Goal: Information Seeking & Learning: Understand process/instructions

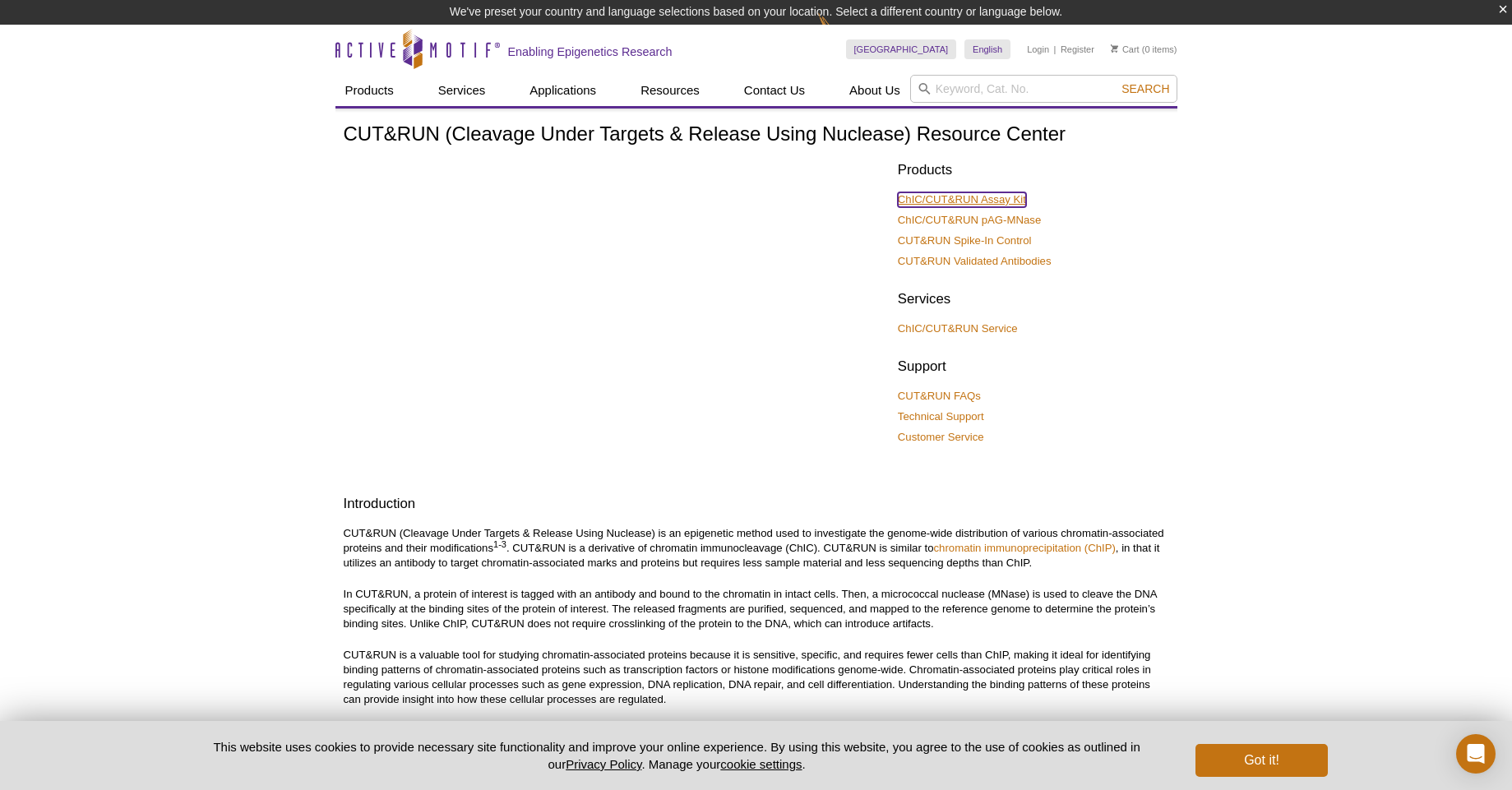
click at [969, 197] on link "ChIC/CUT&RUN Assay Kit" at bounding box center [961, 200] width 128 height 15
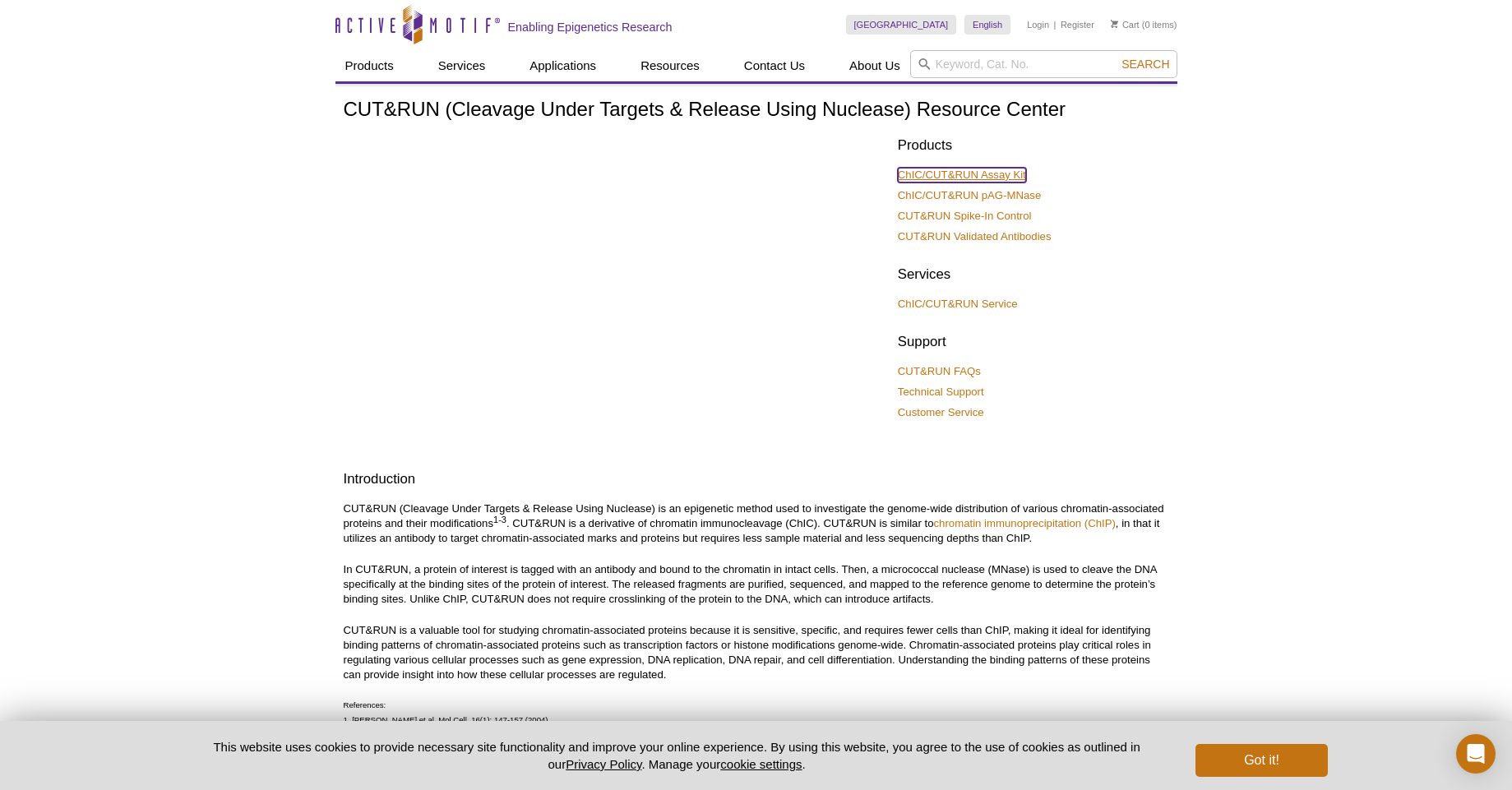
click at [974, 169] on link "ChIC/CUT&RUN Assay Kit" at bounding box center [961, 175] width 128 height 15
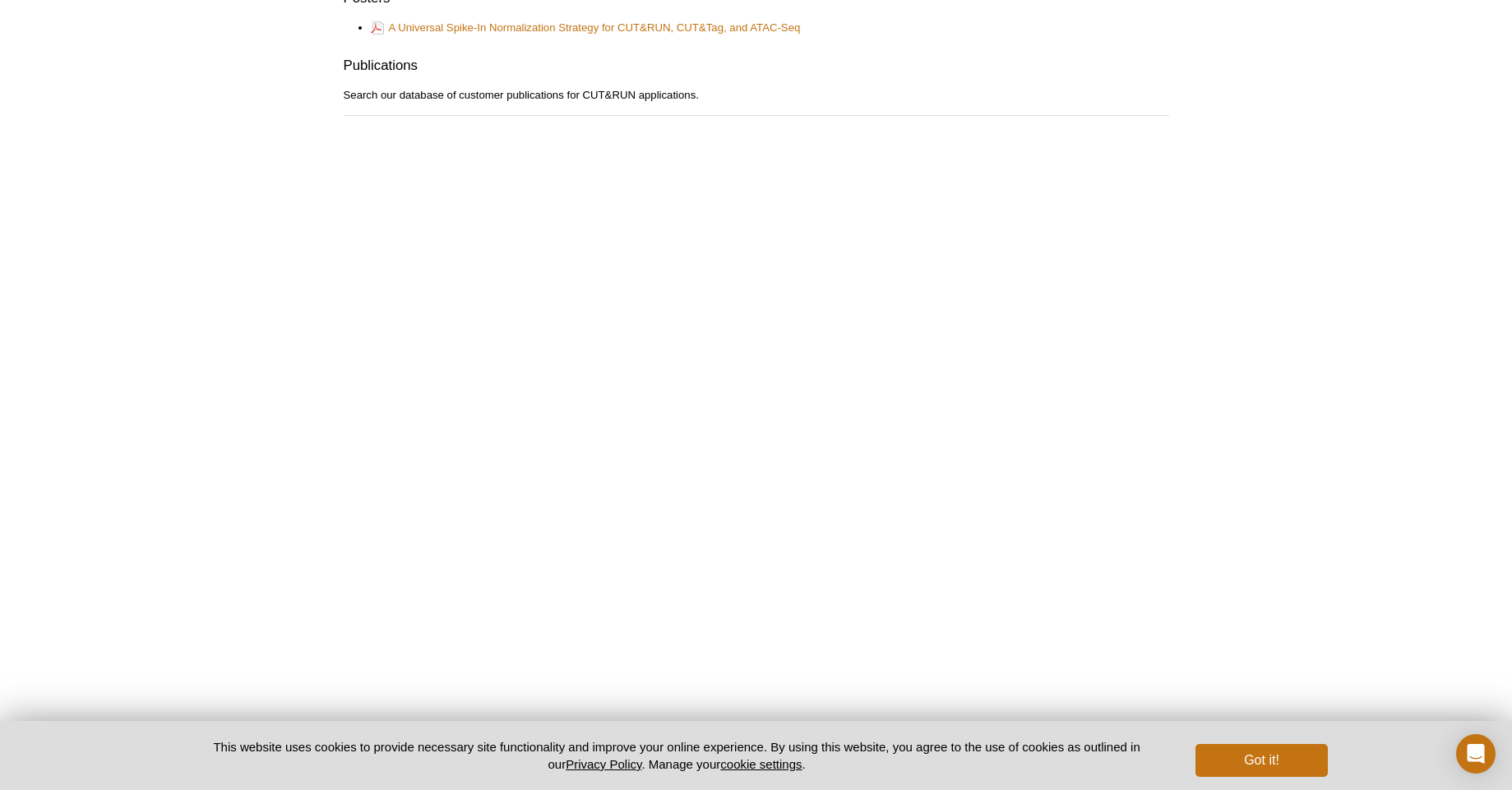
scroll to position [1331, 0]
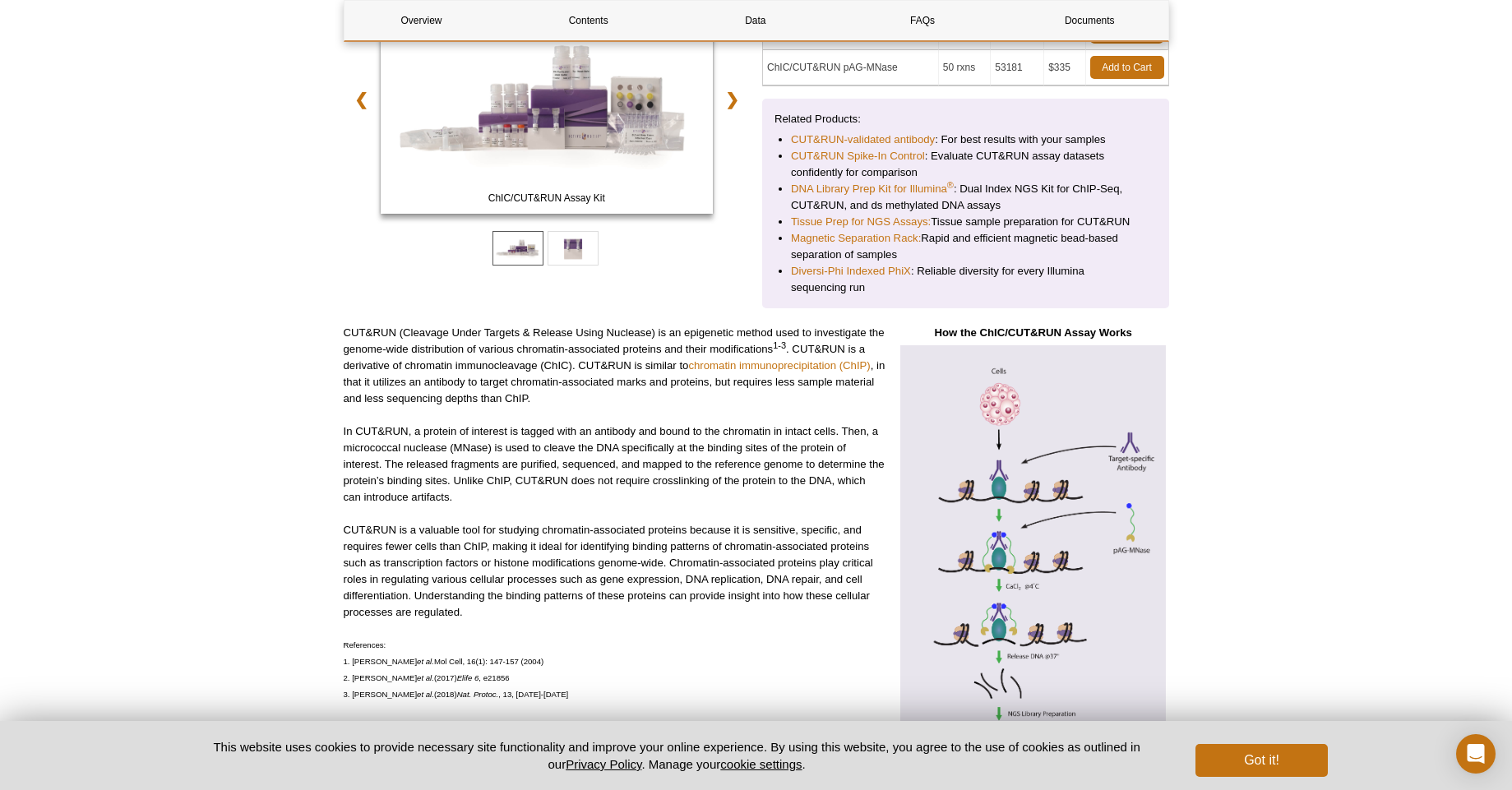
scroll to position [296, 0]
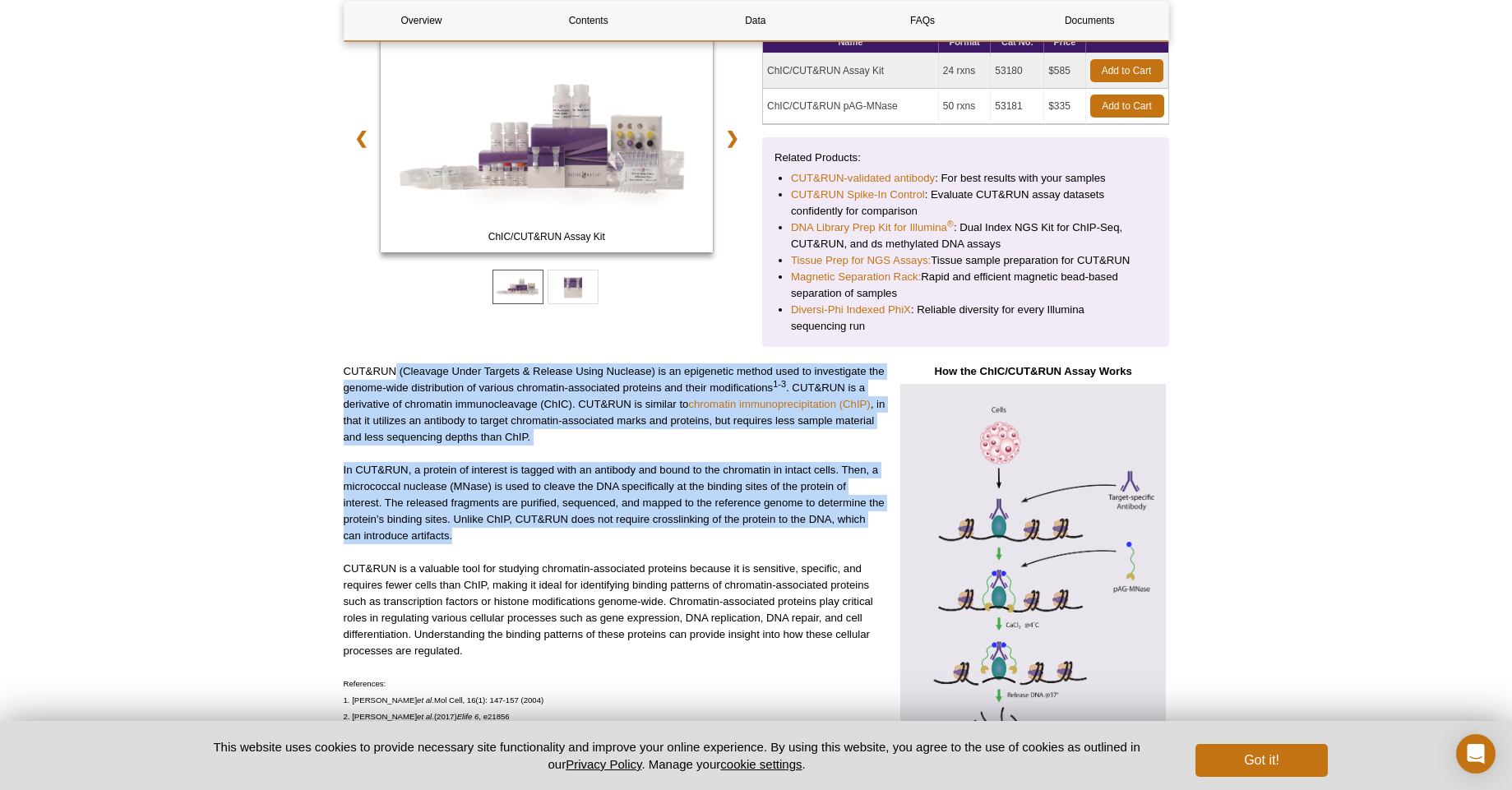
drag, startPoint x: 395, startPoint y: 377, endPoint x: 457, endPoint y: 544, distance: 178.1
click at [457, 544] on div "CUT&RUN (Cleavage Under Targets & Release Using Nuclease) is an epigenetic meth…" at bounding box center [614, 636] width 542 height 547
click at [457, 544] on p "In CUT&RUN, a protein of interest is tagged with an antibody and bound to the c…" at bounding box center [614, 502] width 542 height 83
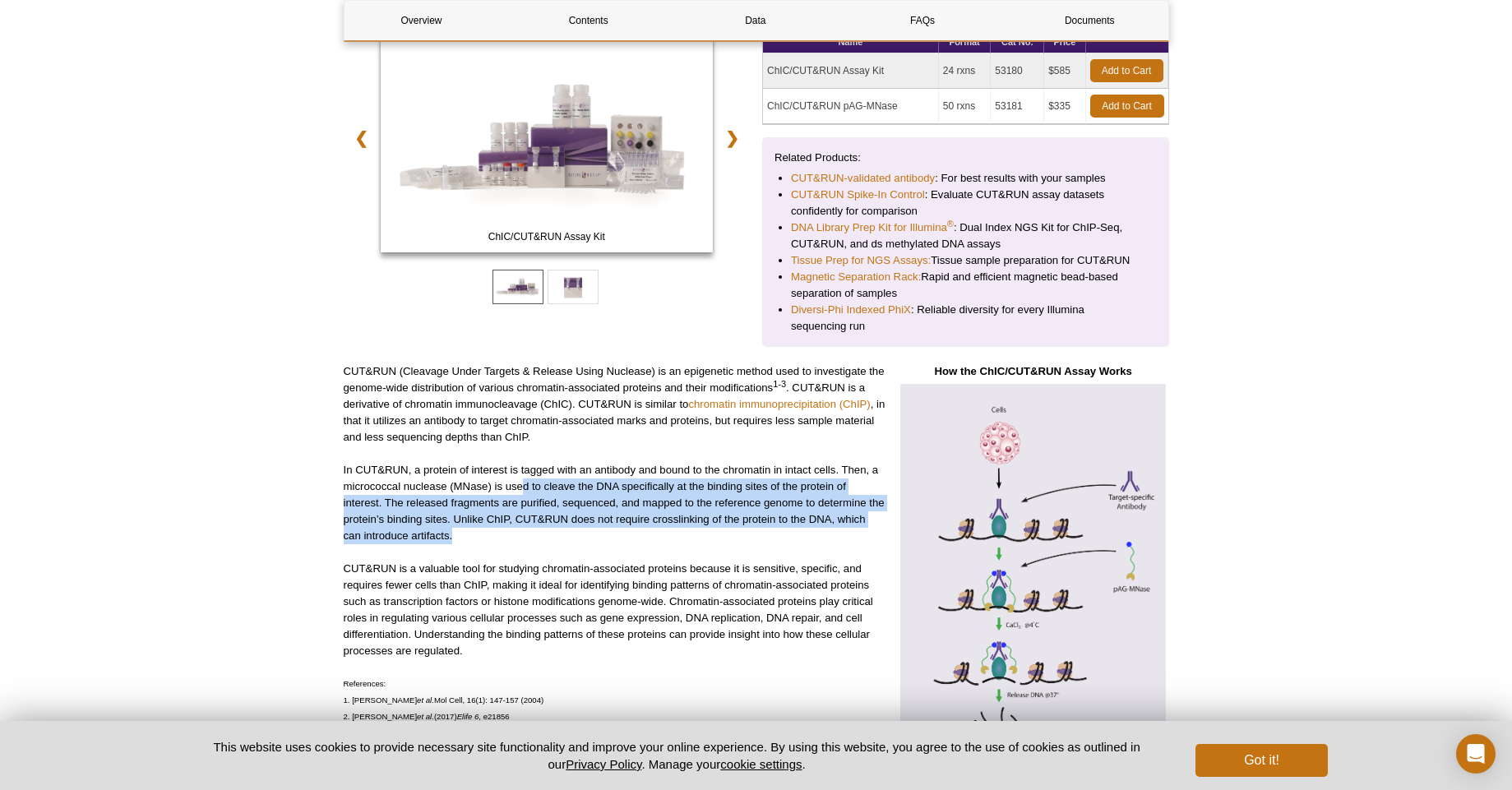
click at [518, 541] on p "In CUT&RUN, a protein of interest is tagged with an antibody and bound to the c…" at bounding box center [614, 502] width 542 height 83
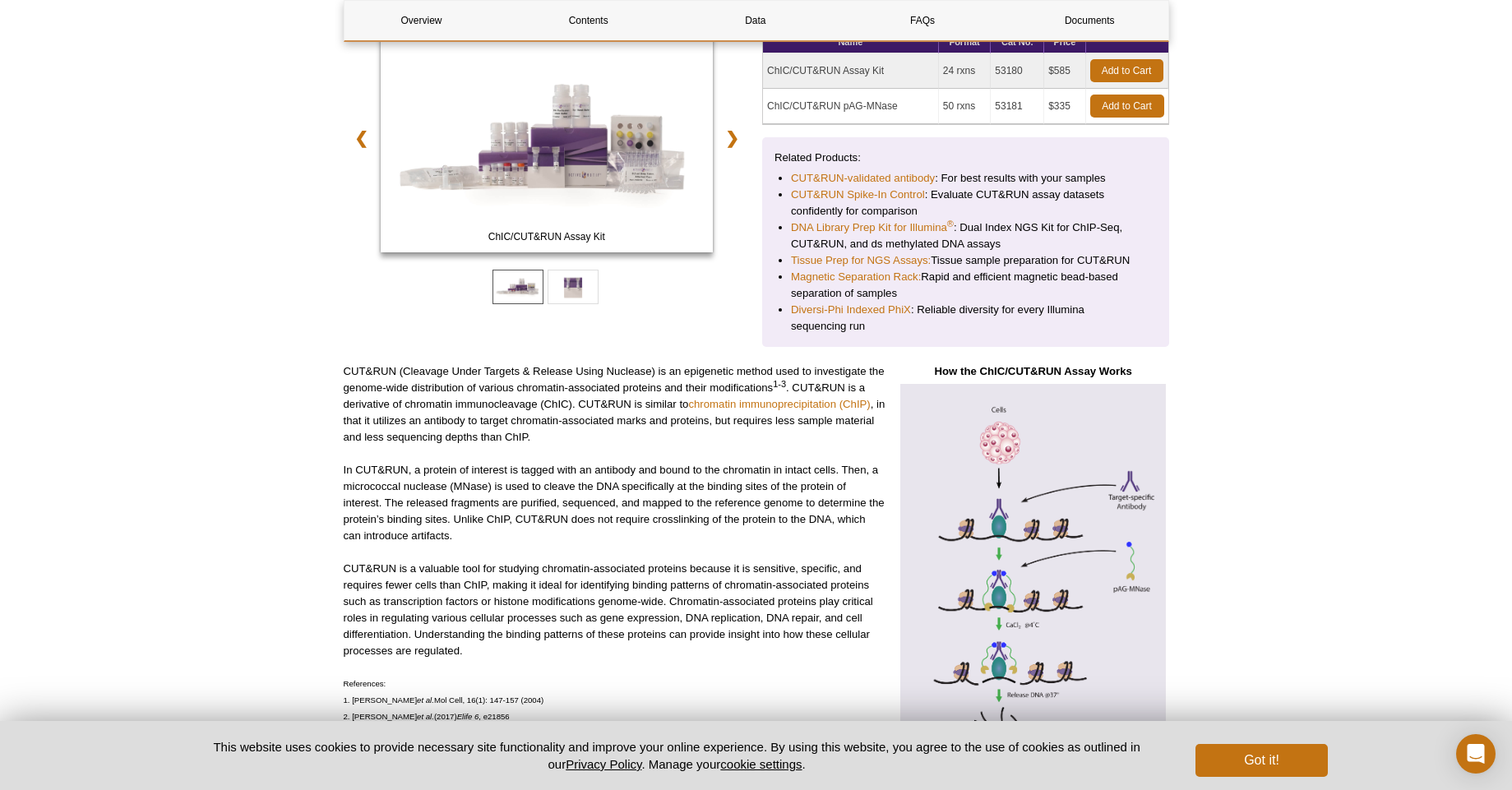
click at [775, 421] on p "CUT&RUN (Cleavage Under Targets & Release Using Nuclease) is an epigenetic meth…" at bounding box center [614, 404] width 542 height 83
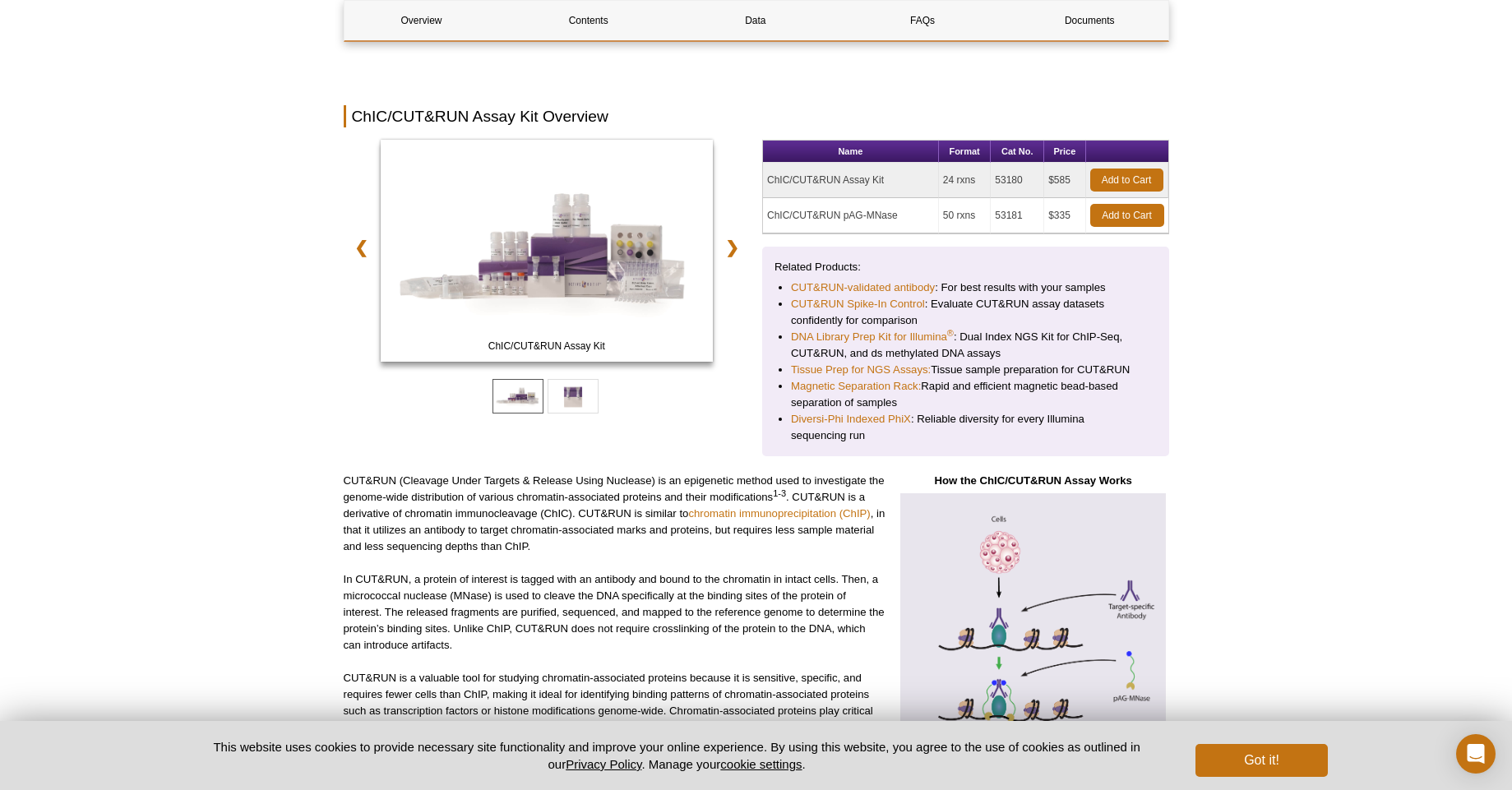
scroll to position [148, 0]
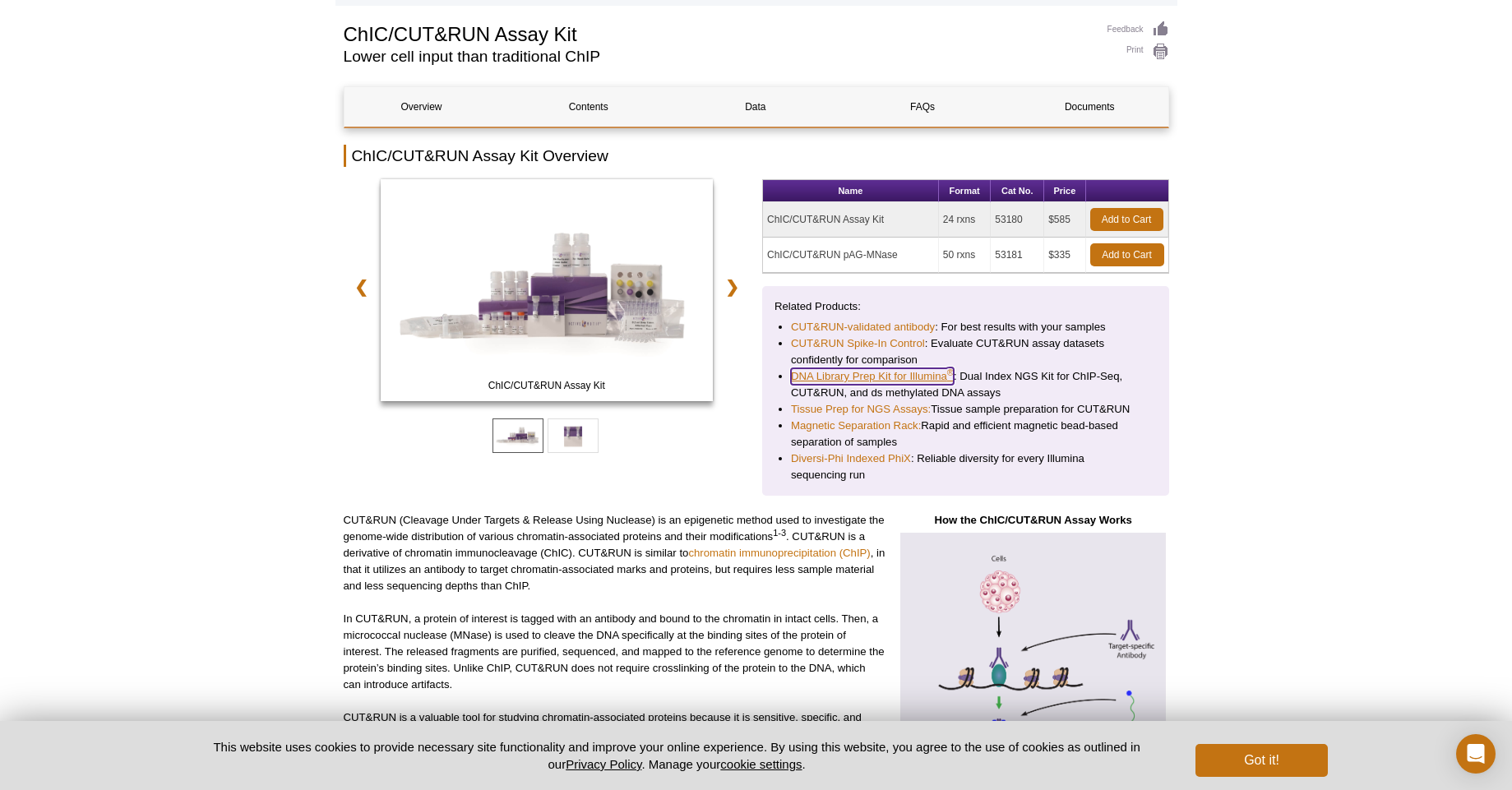
click at [818, 375] on link "DNA Library Prep Kit for Illumina ®" at bounding box center [872, 376] width 162 height 16
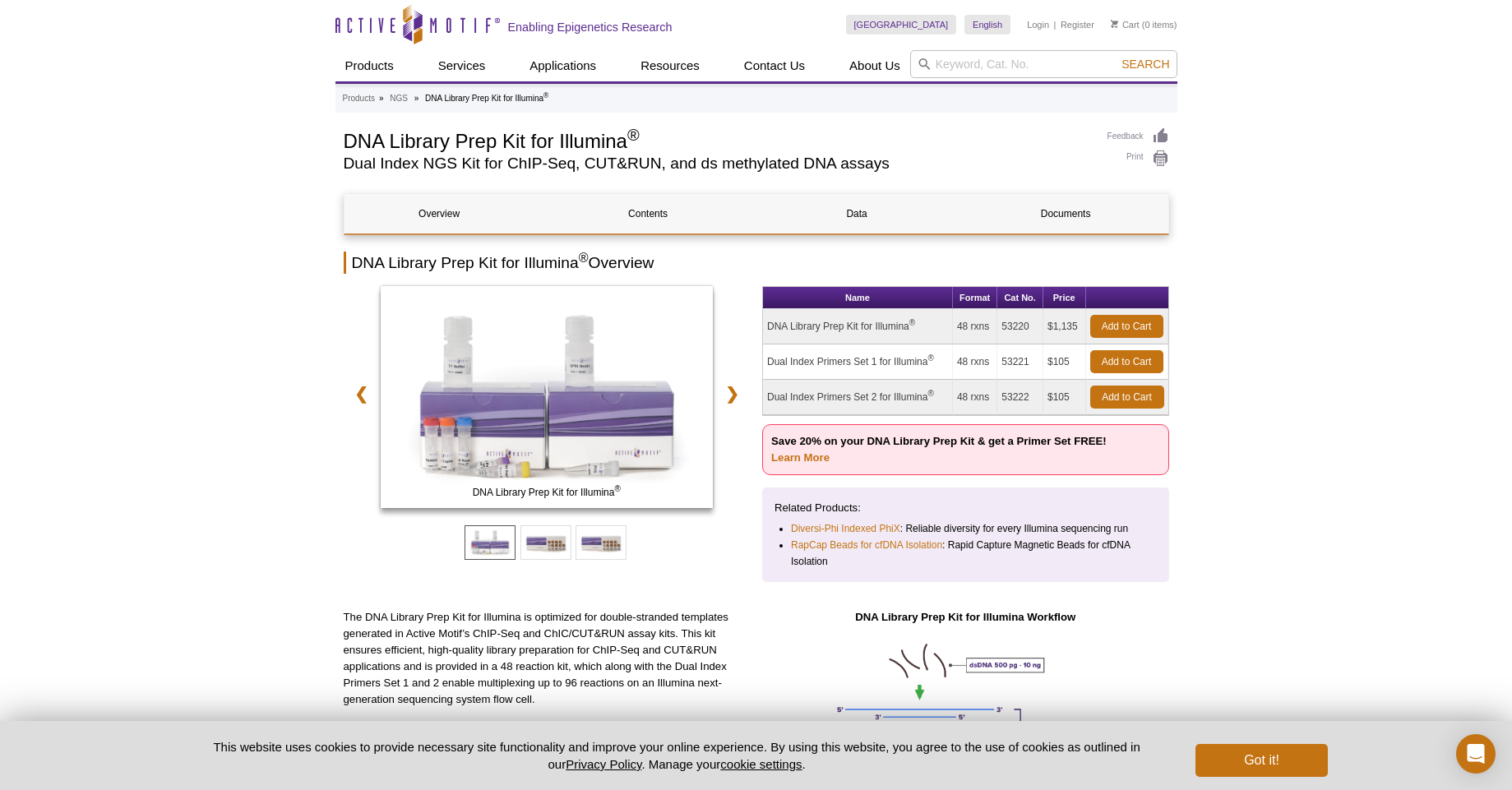
scroll to position [148, 0]
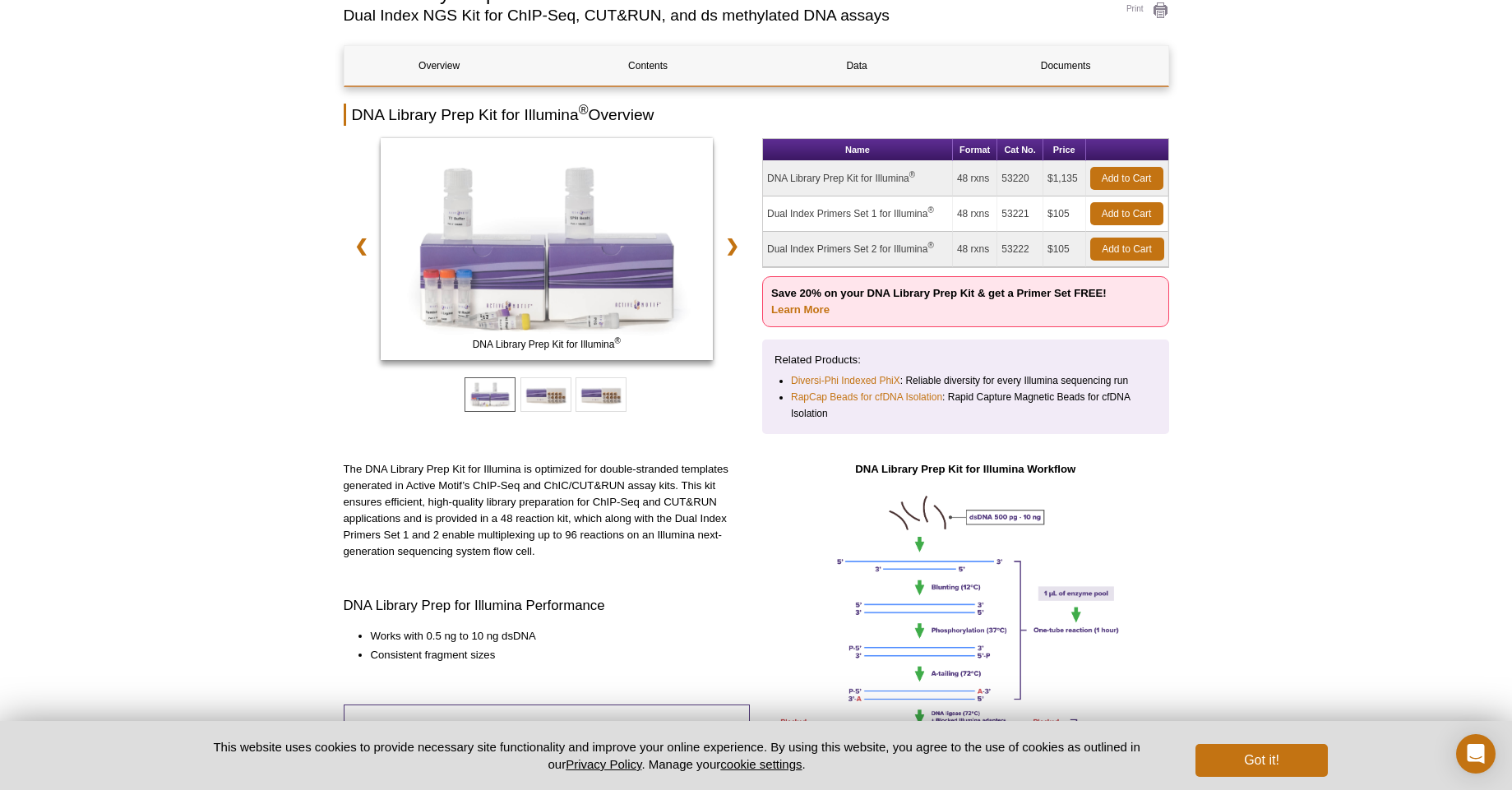
click at [823, 214] on td "Dual Index Primers Set 1 for Illumina ®" at bounding box center [858, 214] width 190 height 35
copy tr "Dual Index Primers Set 1 for Illumina ®"
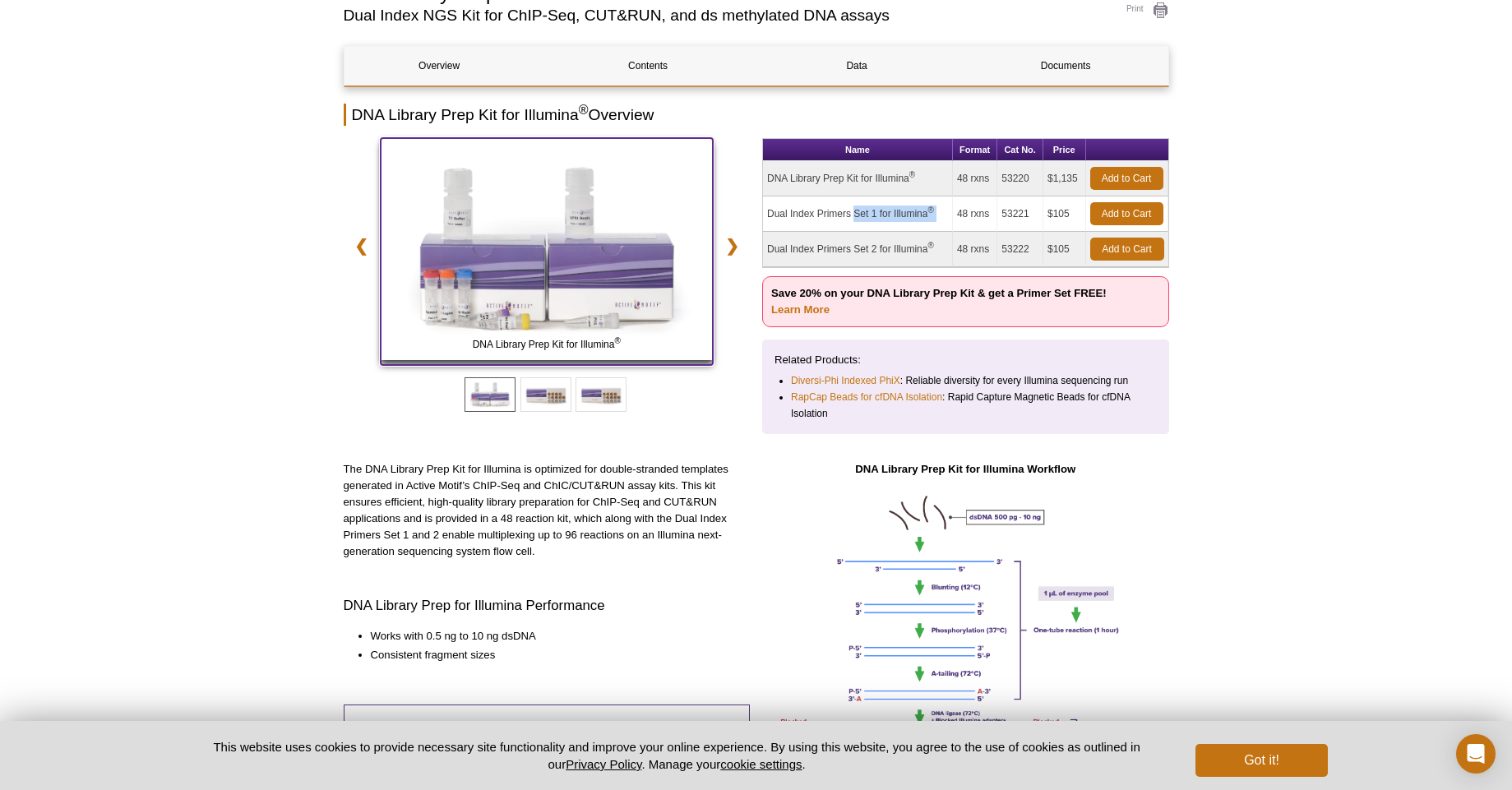
click at [542, 283] on img at bounding box center [546, 249] width 333 height 222
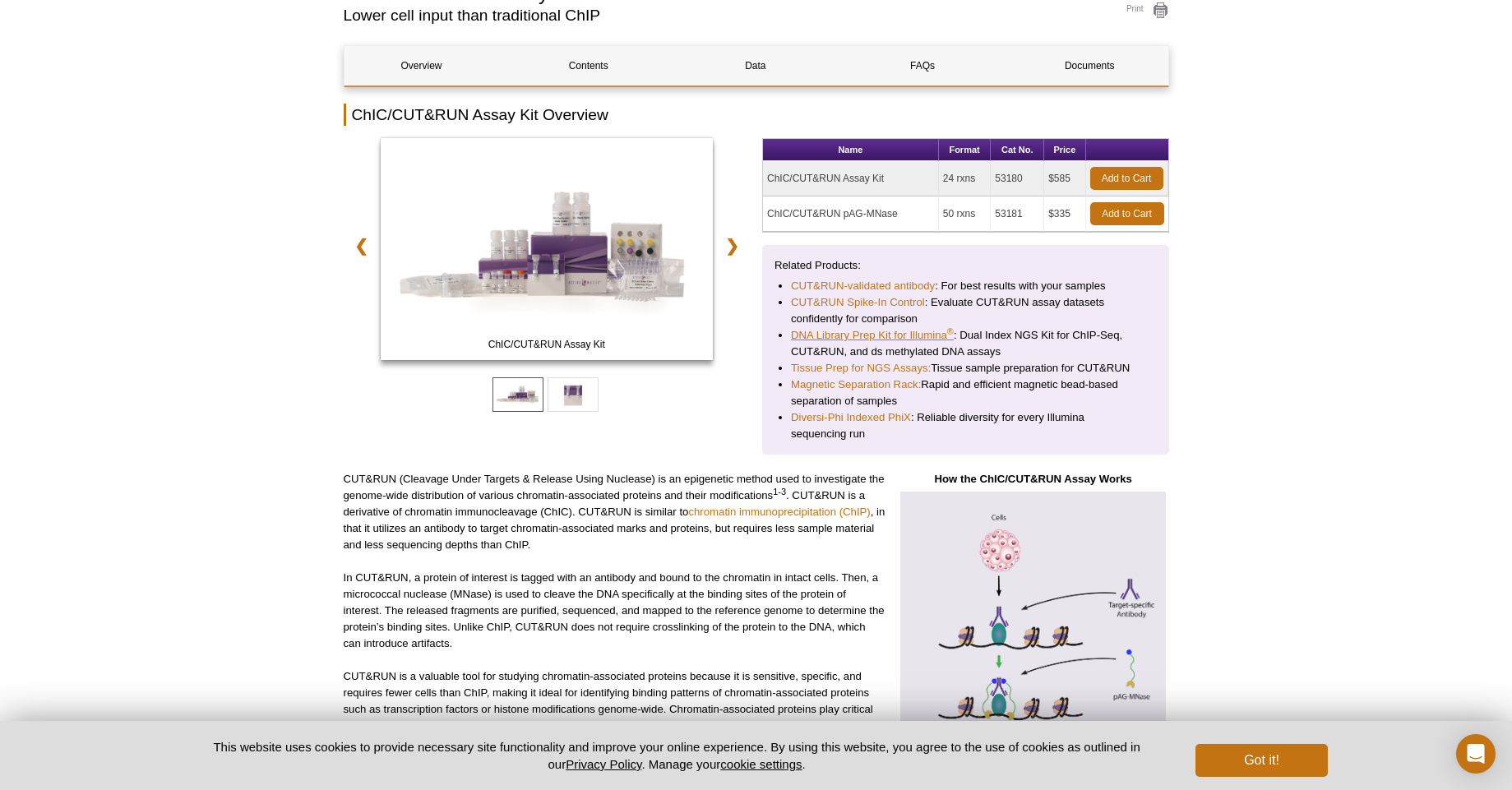
scroll to position [189, 0]
click at [881, 329] on link "DNA Library Prep Kit for Illumina ®" at bounding box center [872, 336] width 162 height 16
click at [889, 291] on link "CUT&RUN-validated antibody" at bounding box center [863, 286] width 144 height 16
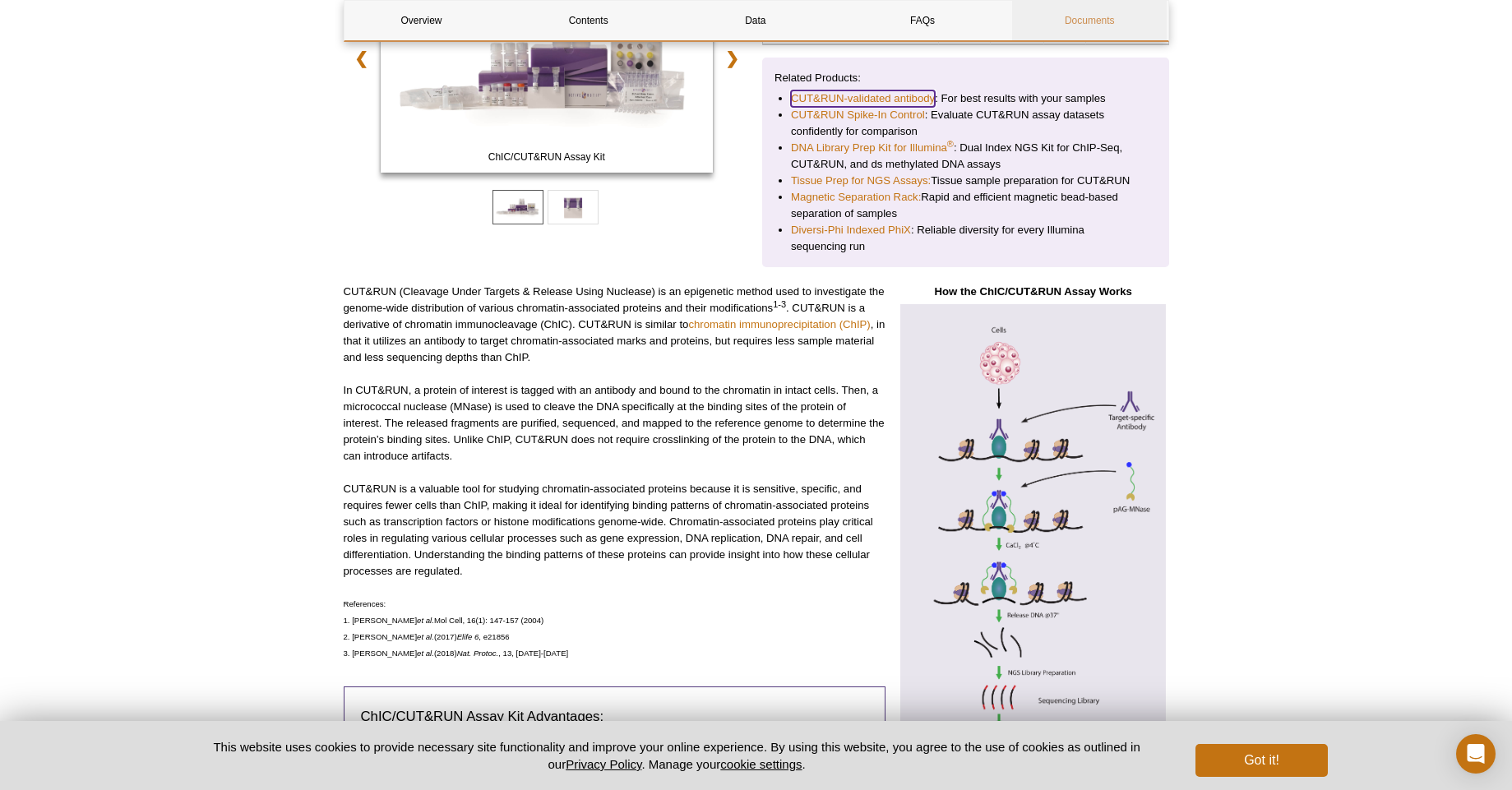
scroll to position [336, 0]
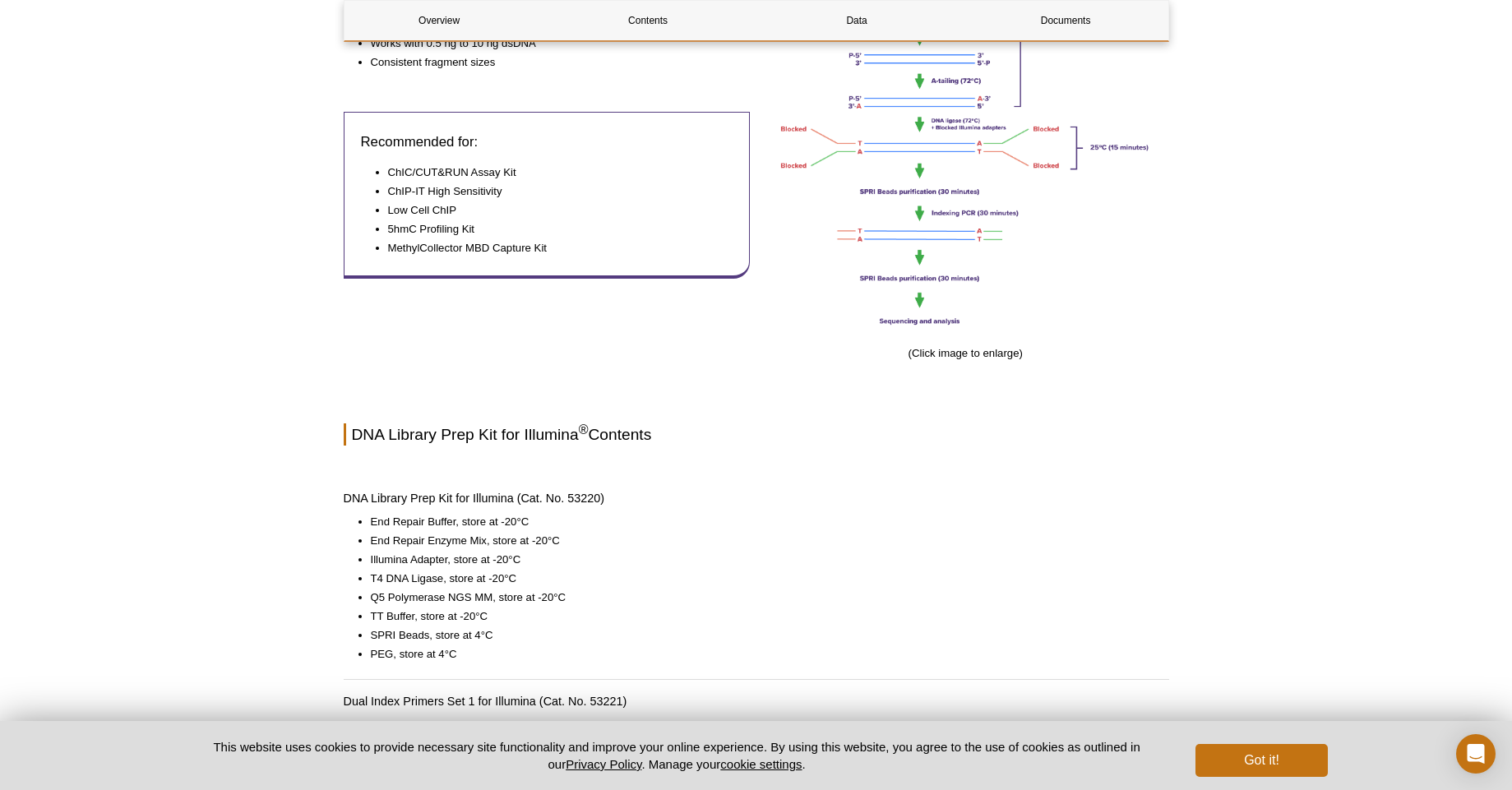
scroll to position [888, 0]
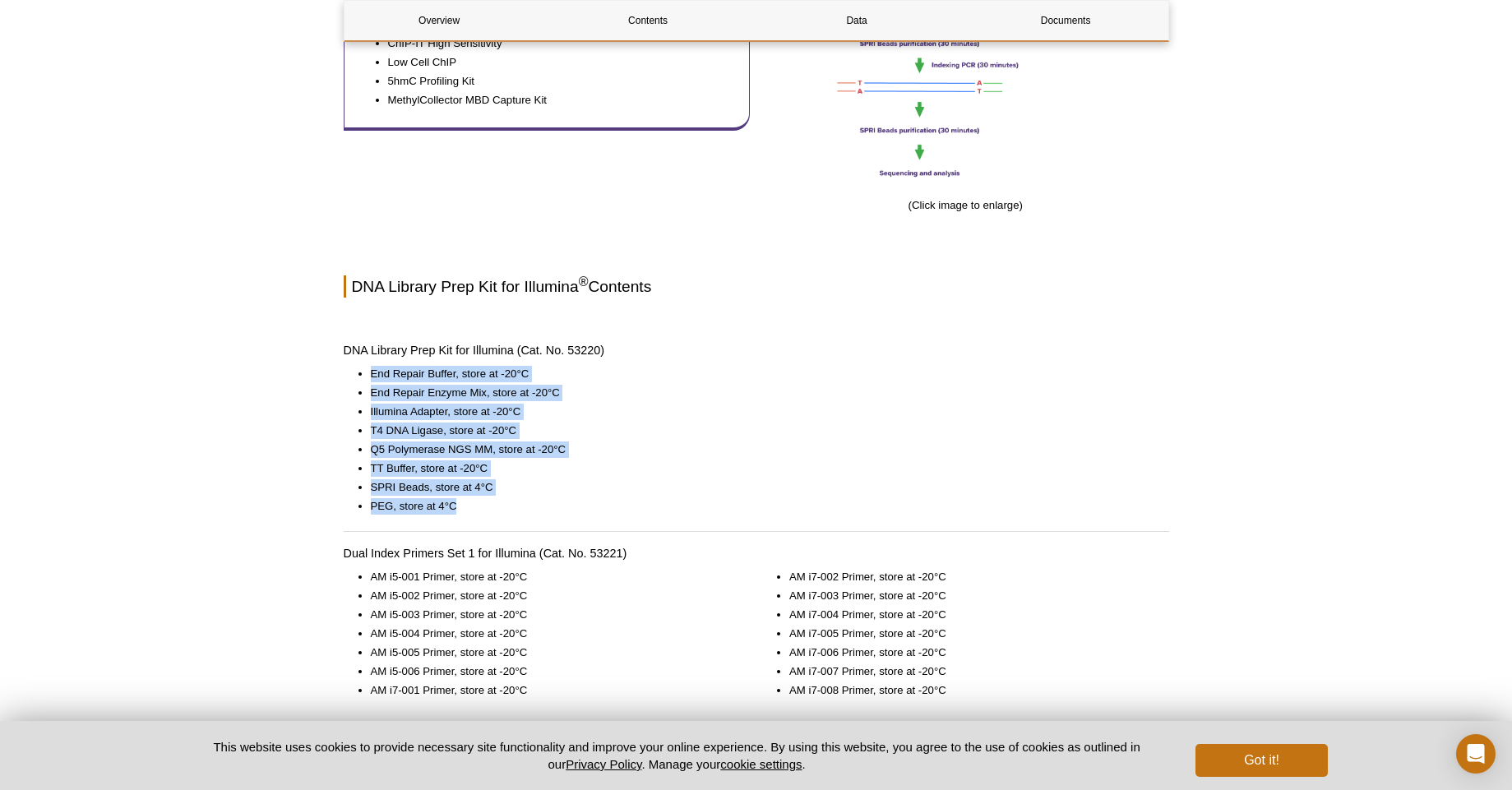
drag, startPoint x: 466, startPoint y: 507, endPoint x: 359, endPoint y: 359, distance: 182.6
click at [359, 359] on div "Overview Contents Data Documents DNA Library Prep Kit for Illumina ® Overview D…" at bounding box center [757, 728] width 826 height 2846
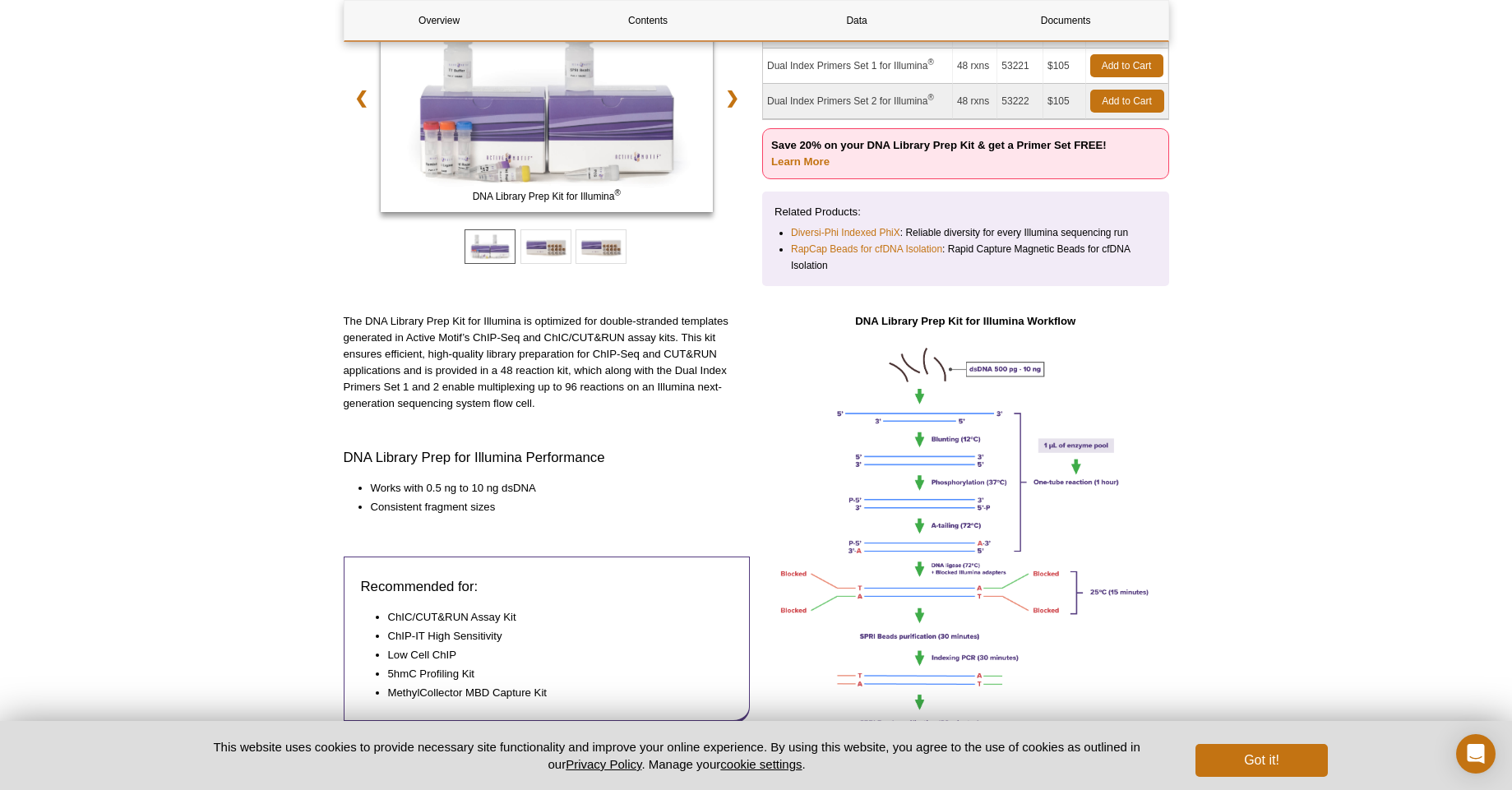
scroll to position [296, 0]
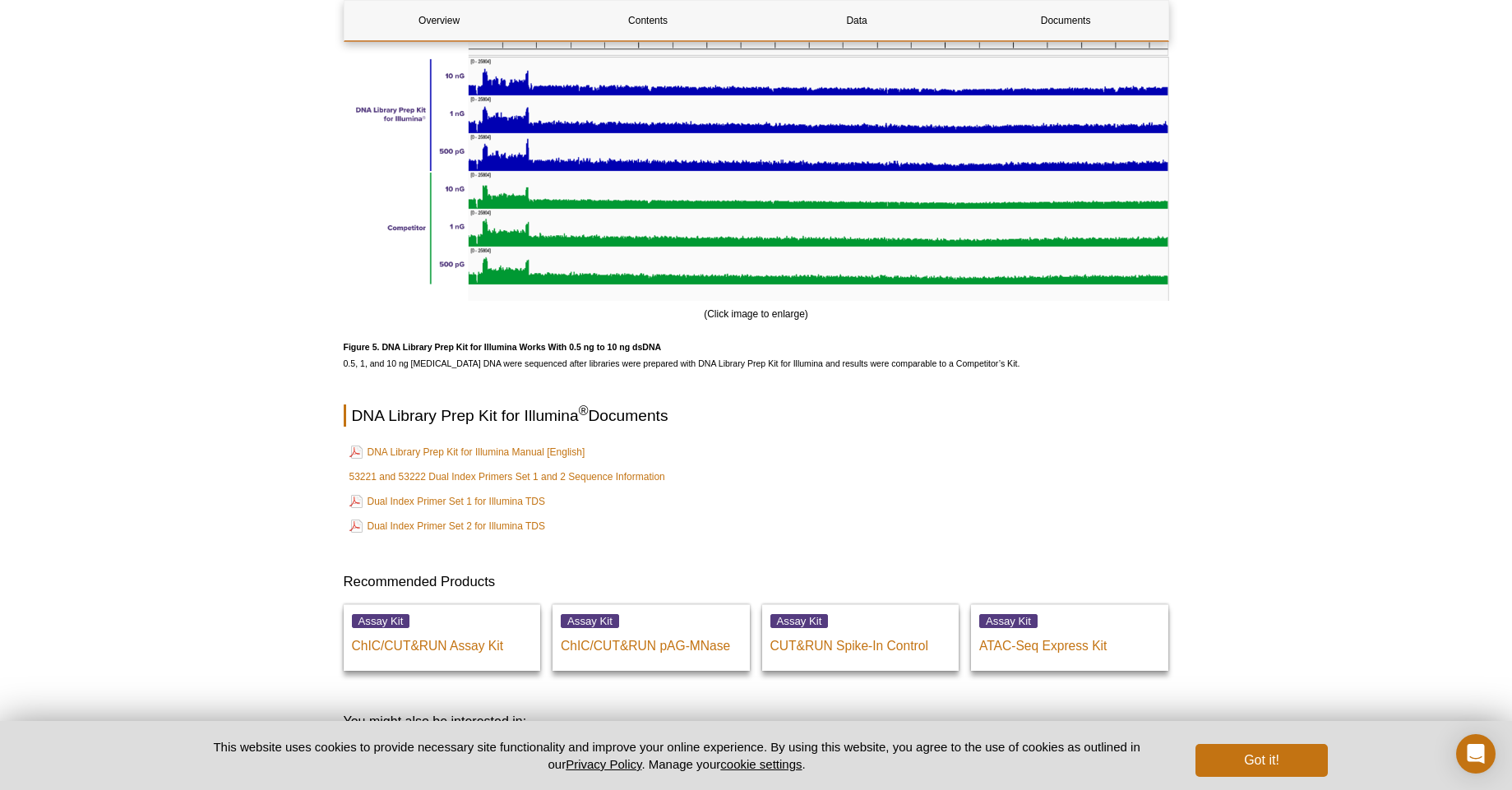
scroll to position [4141, 0]
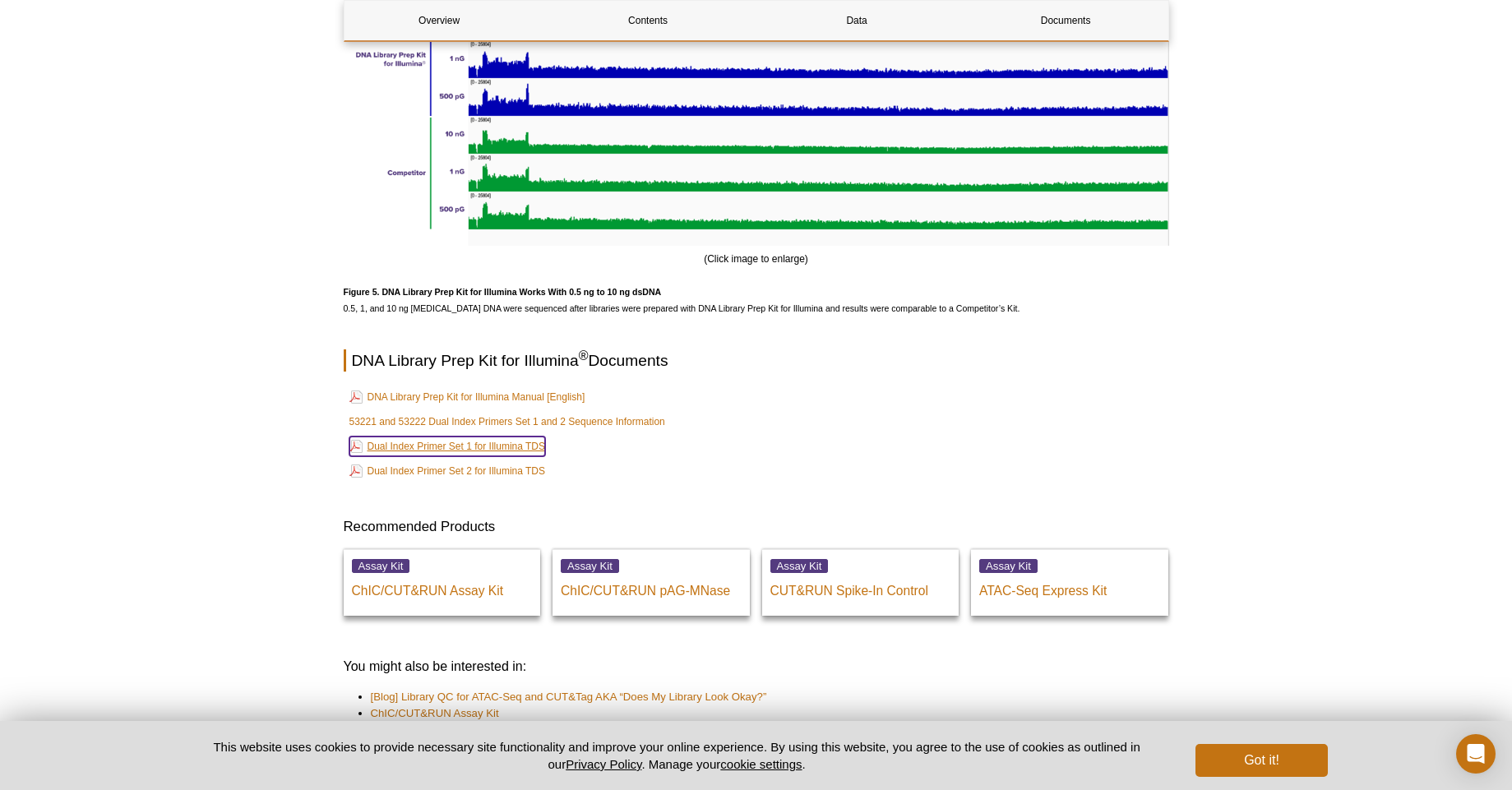
click at [517, 449] on link "Dual Index Primer Set 1 for Illumina TDS" at bounding box center [447, 446] width 197 height 20
click at [520, 472] on link "Dual Index Primer Set 2 for Illumina TDS" at bounding box center [447, 471] width 197 height 20
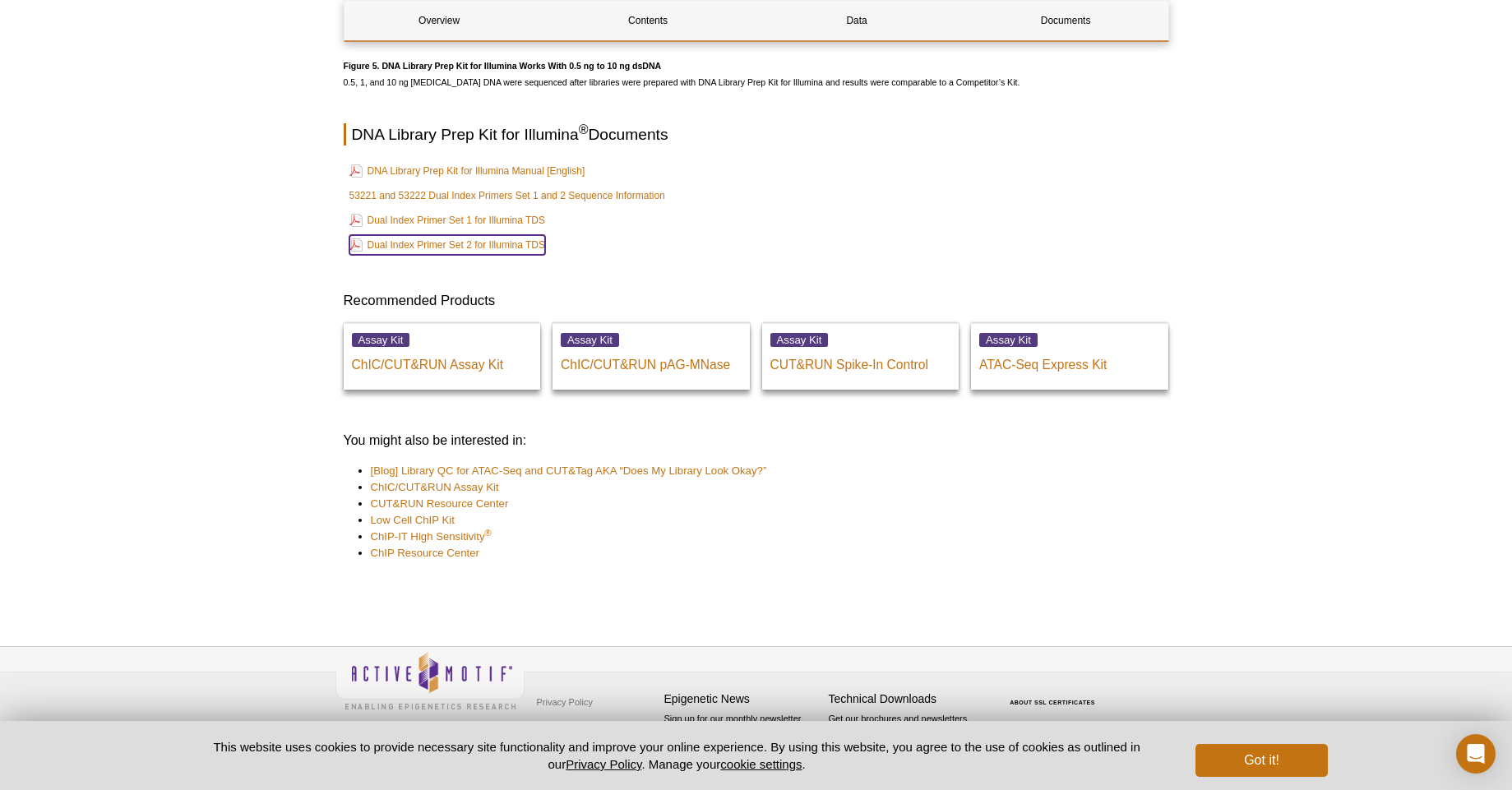
scroll to position [4219, 0]
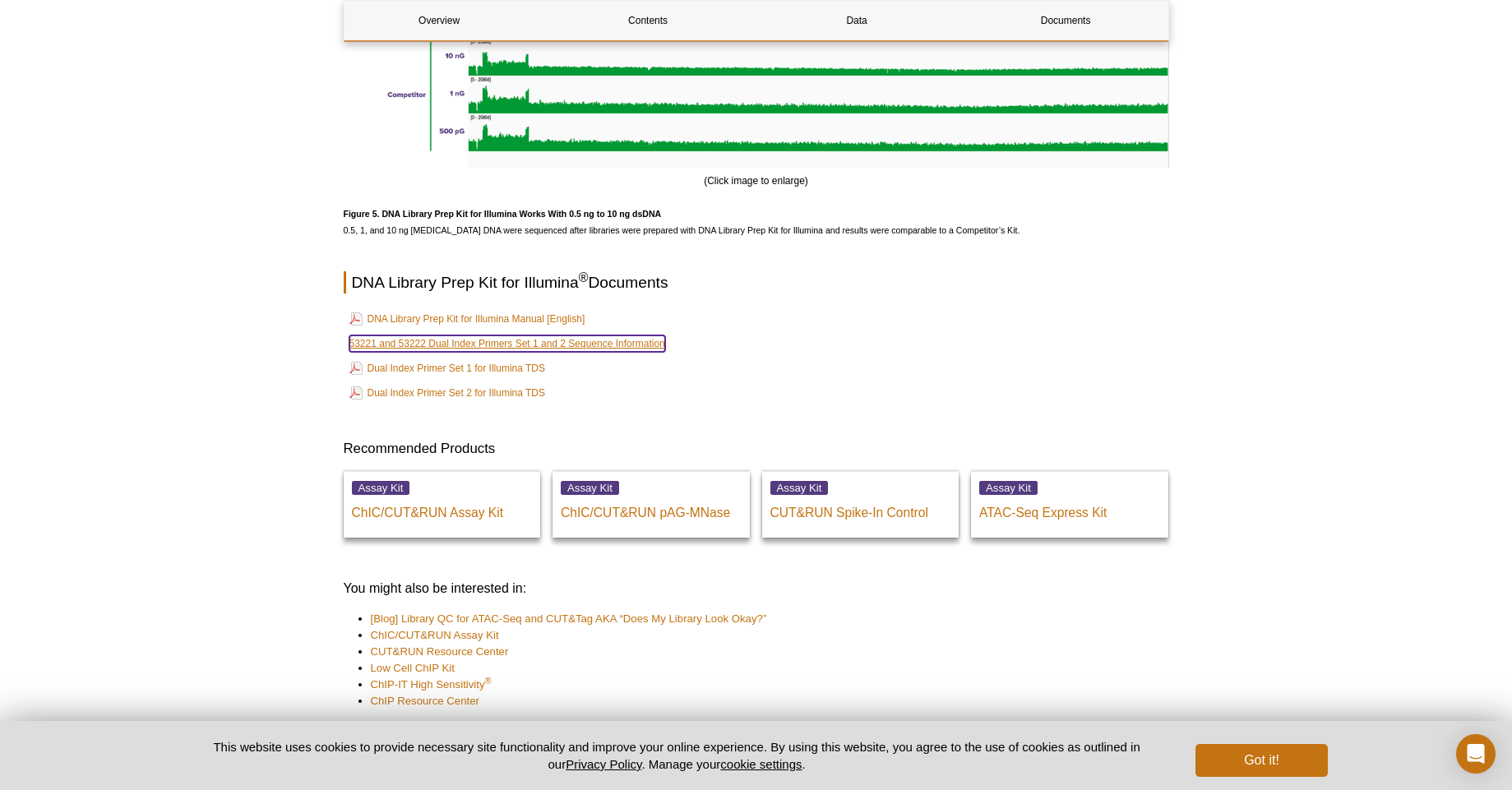
click at [467, 347] on link "53221 and 53222 Dual Index Primers Set 1 and 2 Sequence Information" at bounding box center [507, 344] width 316 height 16
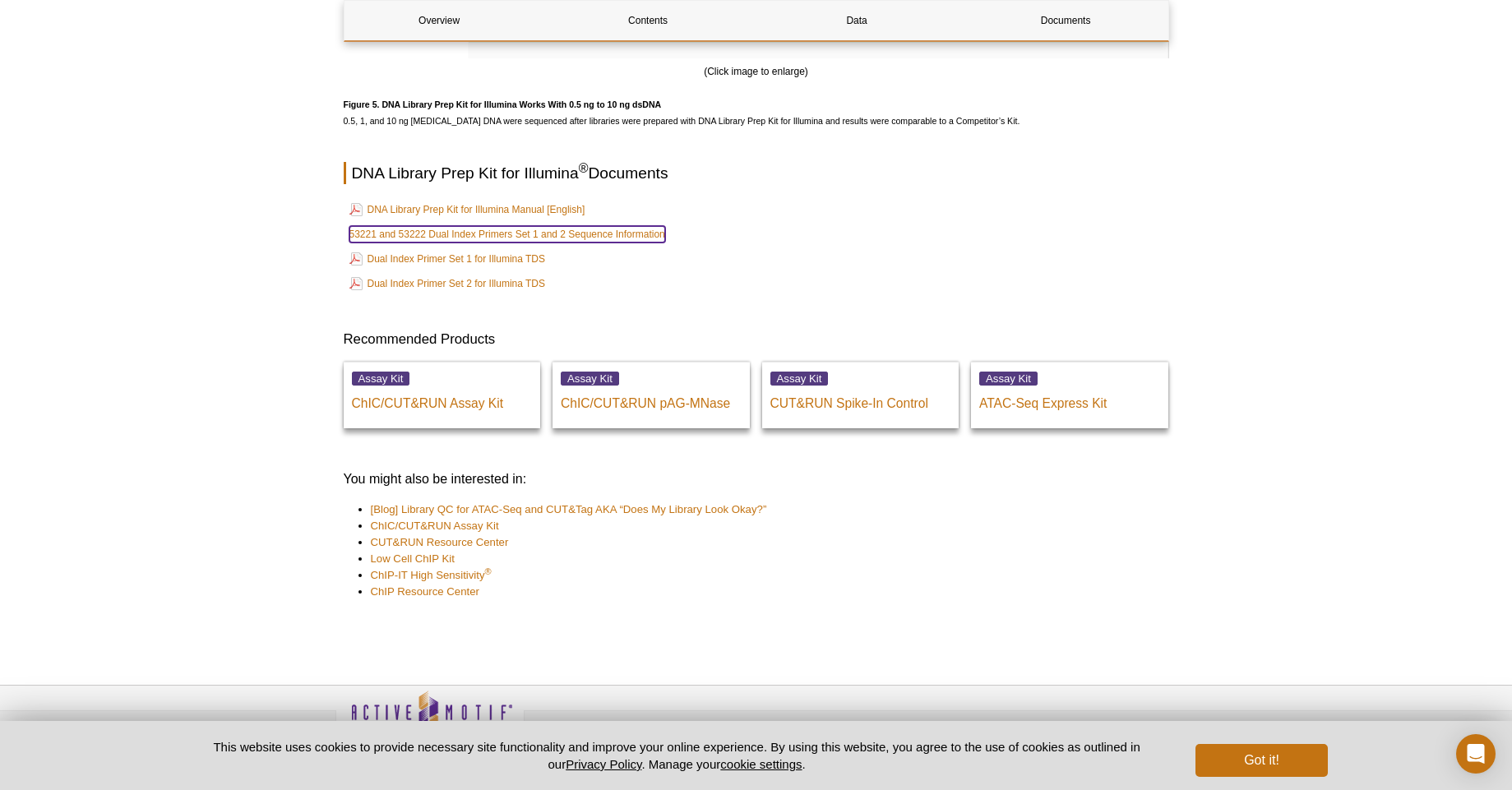
scroll to position [4368, 0]
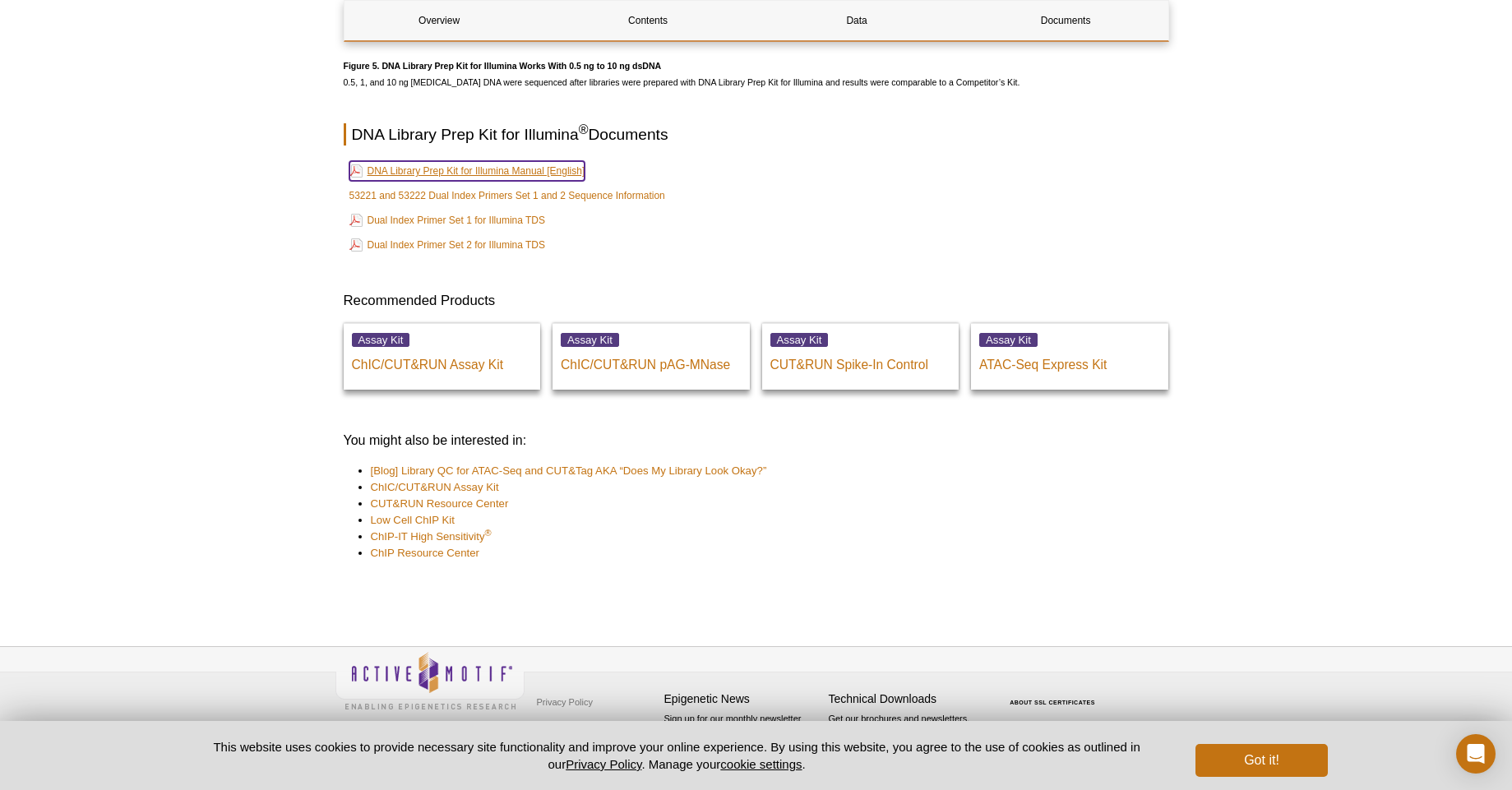
click at [550, 180] on link "DNA Library Prep Kit for Illumina Manual [English]" at bounding box center [467, 171] width 236 height 20
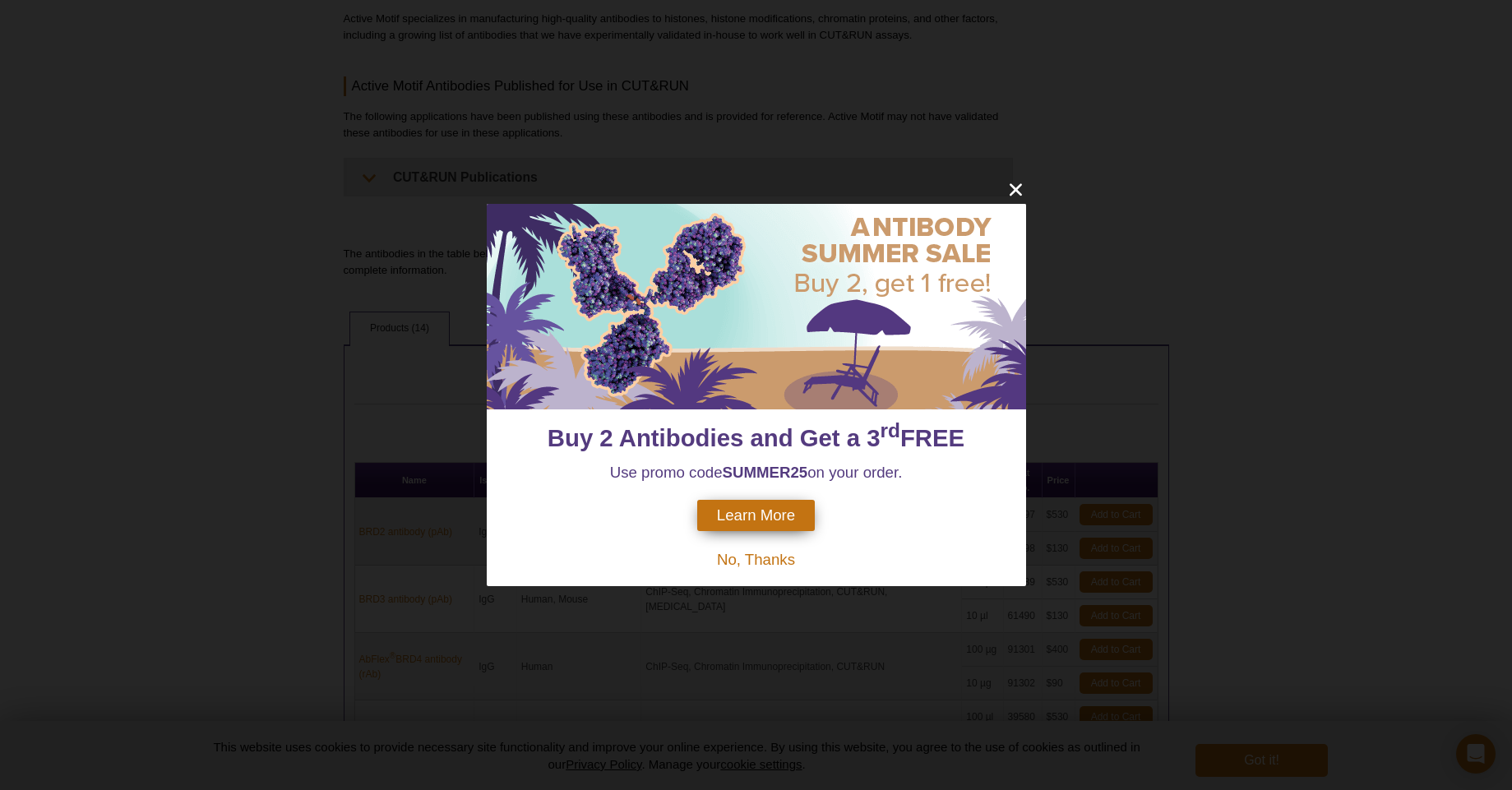
scroll to position [296, 0]
click at [1011, 197] on icon "close" at bounding box center [1016, 190] width 21 height 21
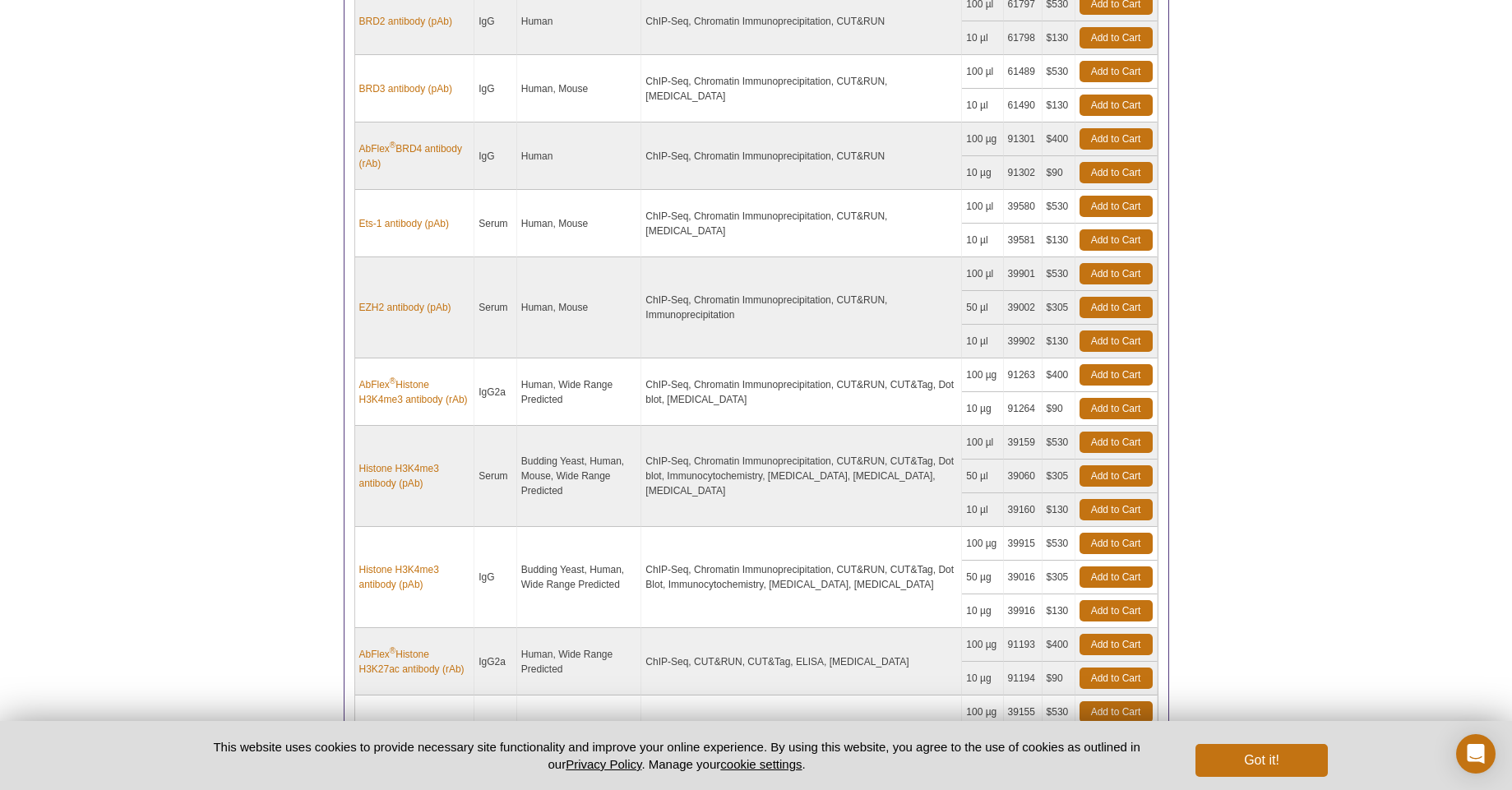
scroll to position [739, 0]
